Goal: Transaction & Acquisition: Obtain resource

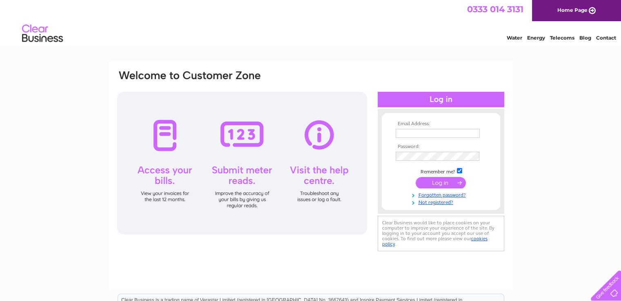
type input "islandopticians@gmail.com"
click at [448, 183] on input "submit" at bounding box center [441, 182] width 50 height 11
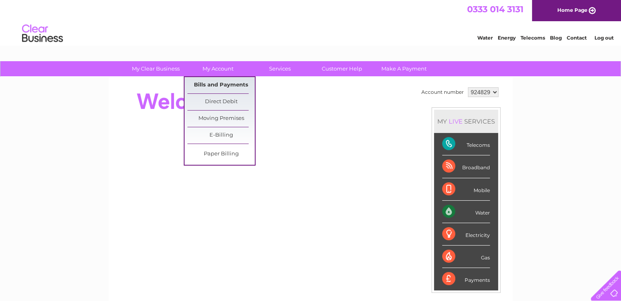
click at [216, 82] on link "Bills and Payments" at bounding box center [220, 85] width 67 height 16
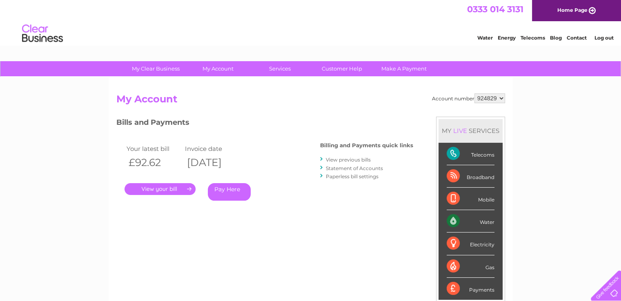
click at [169, 189] on link "." at bounding box center [160, 189] width 71 height 12
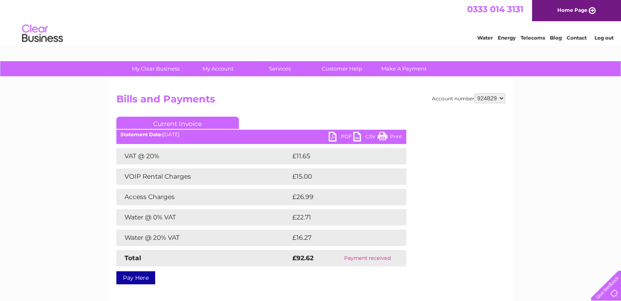
click at [333, 135] on link "PDF" at bounding box center [341, 138] width 25 height 12
click at [343, 135] on link "PDF" at bounding box center [341, 138] width 25 height 12
